Goal: Information Seeking & Learning: Learn about a topic

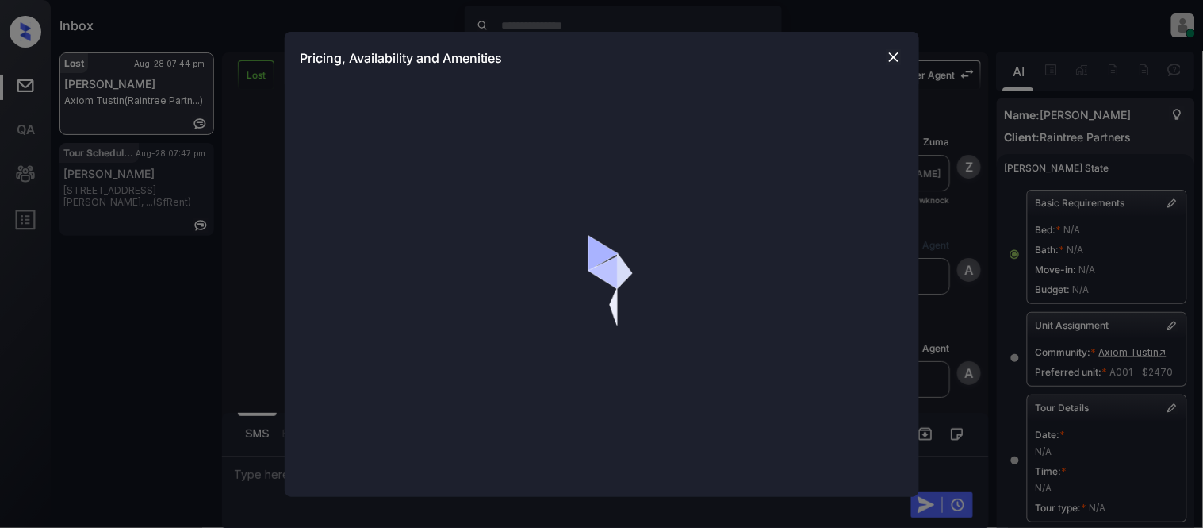
scroll to position [176, 0]
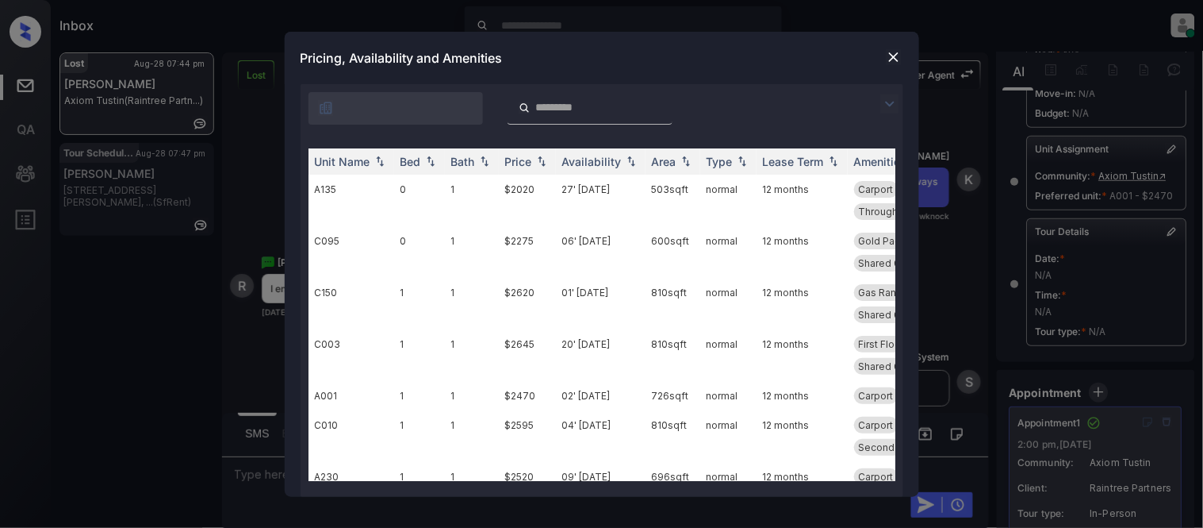
click at [887, 105] on img at bounding box center [890, 103] width 19 height 19
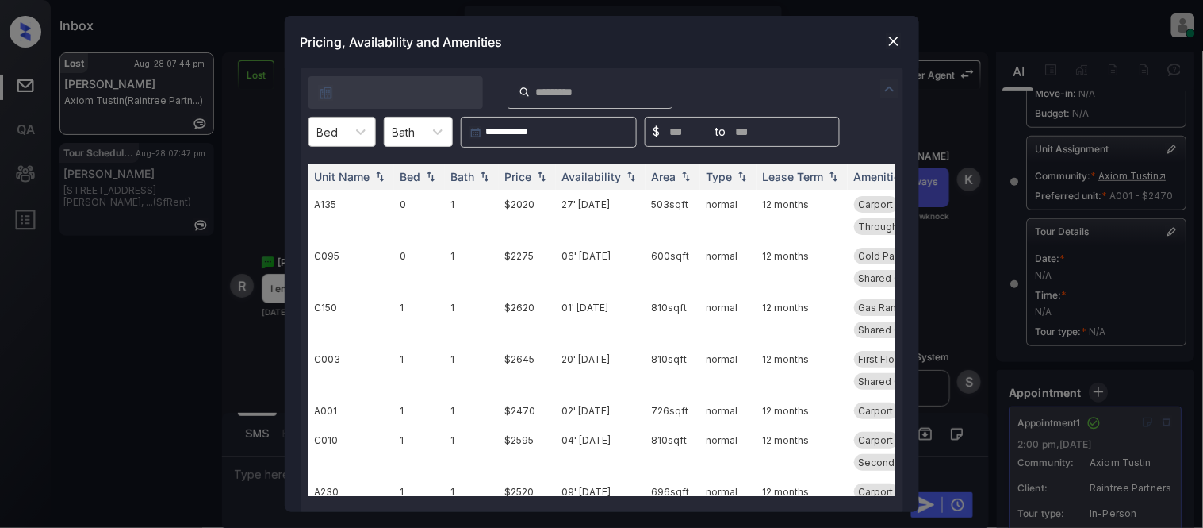
click at [336, 139] on div at bounding box center [327, 132] width 21 height 17
click at [340, 191] on div "1" at bounding box center [342, 199] width 67 height 29
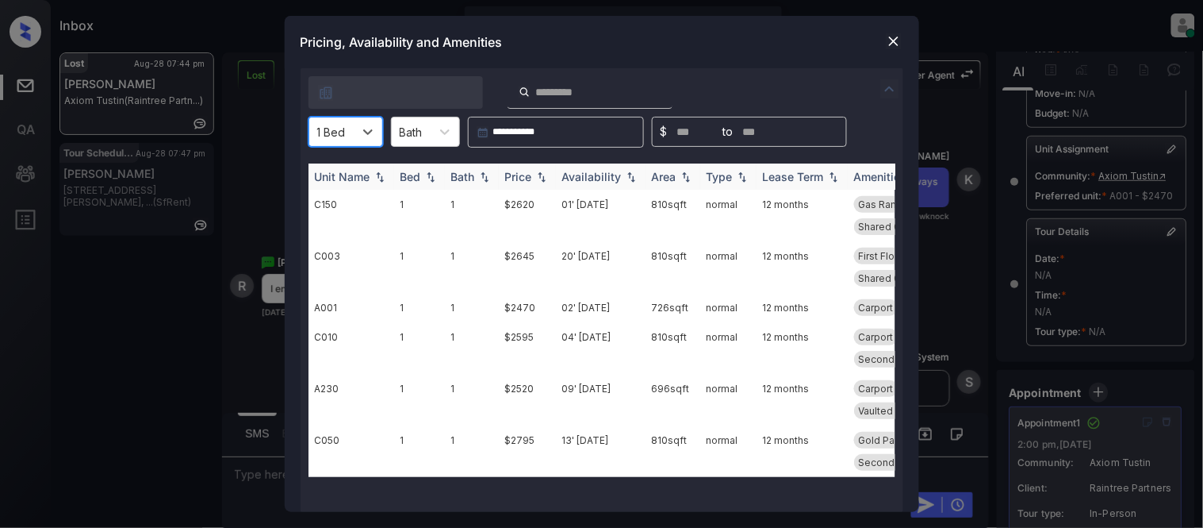
click at [521, 172] on div "Price" at bounding box center [518, 176] width 27 height 13
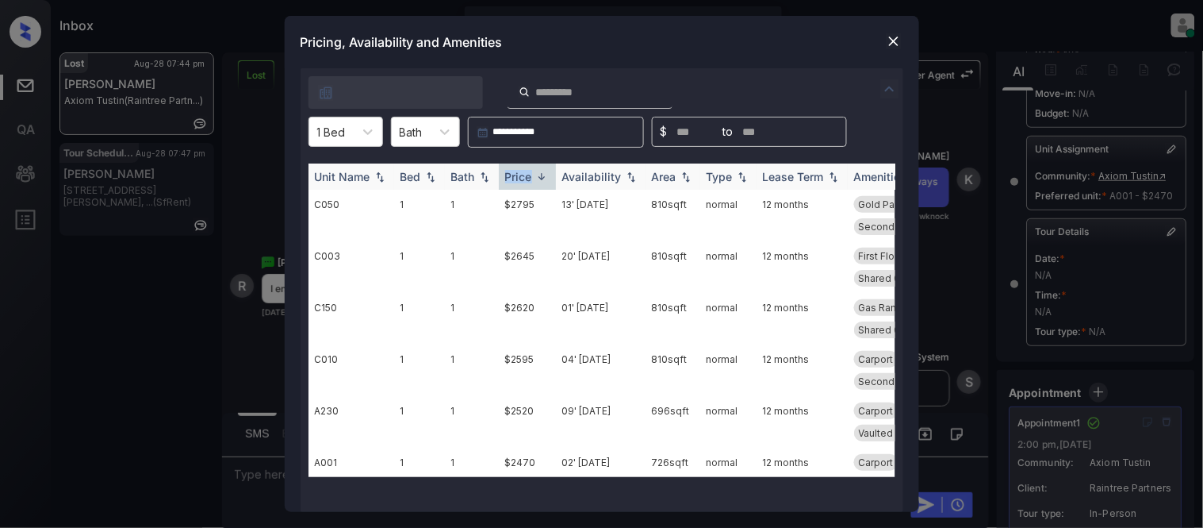
click at [521, 172] on div "Price" at bounding box center [518, 176] width 27 height 13
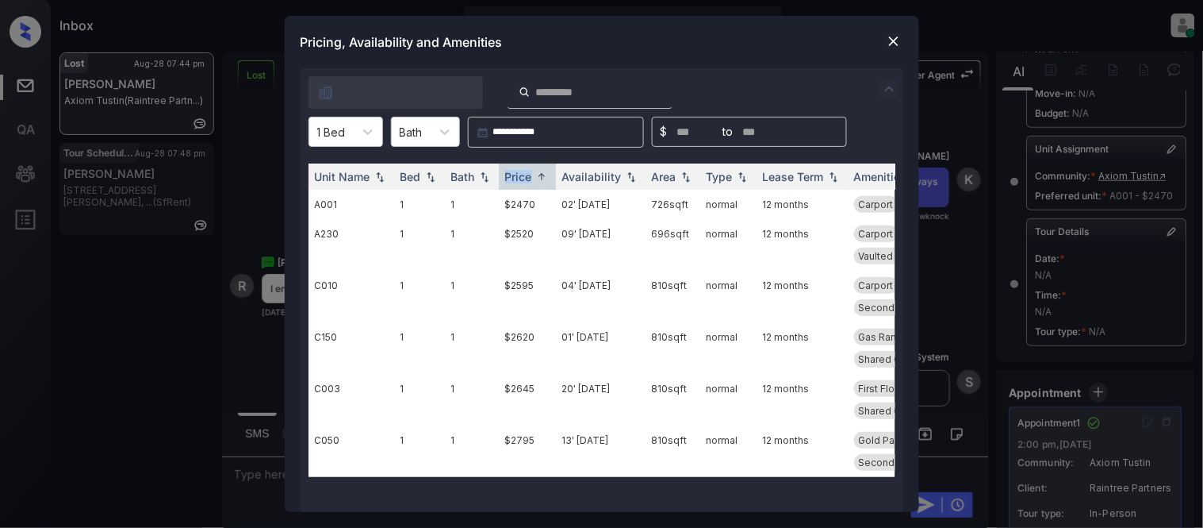
click at [900, 36] on img at bounding box center [894, 41] width 16 height 16
